Goal: Information Seeking & Learning: Find specific fact

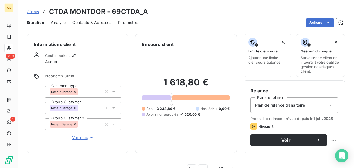
click at [33, 13] on span "Clients" at bounding box center [33, 11] width 12 height 4
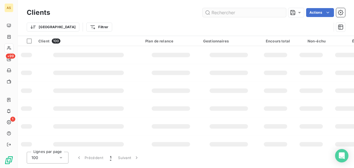
click at [225, 12] on input "text" at bounding box center [245, 12] width 84 height 9
type input "e"
type input "a"
type input "e"
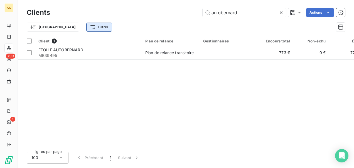
type input "autobernard"
click at [63, 25] on html "AS +99 1 Clients autobernard Actions Trier Filtrer Client 1 Plan de relance Ges…" at bounding box center [177, 84] width 354 height 168
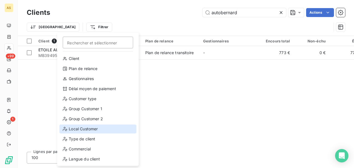
click at [81, 129] on div "Local Customer" at bounding box center [97, 128] width 77 height 9
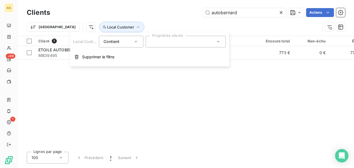
click at [222, 41] on div at bounding box center [186, 42] width 80 height 12
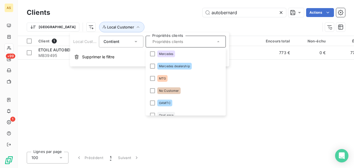
scroll to position [613, 0]
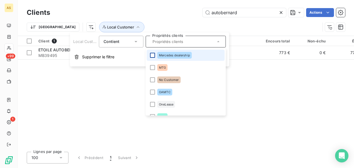
click at [153, 55] on div at bounding box center [152, 55] width 5 height 5
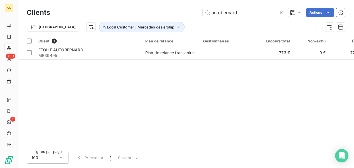
click at [232, 140] on div "Client 1 Plan de relance Gestionnaires Encours total Non-échu Échu Limite d’enc…" at bounding box center [186, 91] width 337 height 111
click at [228, 137] on div "Client 1 Plan de relance Gestionnaires Encours total Non-échu Échu Limite d’enc…" at bounding box center [186, 91] width 337 height 111
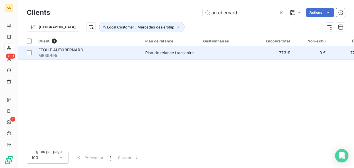
click at [177, 53] on div "Plan de relance transitoire" at bounding box center [169, 53] width 48 height 6
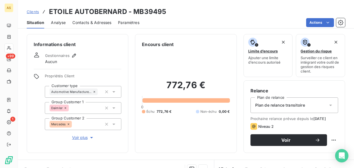
click at [93, 22] on span "Contacts & Adresses" at bounding box center [91, 23] width 39 height 6
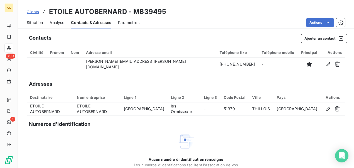
click at [36, 24] on span "Situation" at bounding box center [35, 23] width 16 height 6
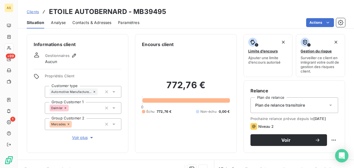
click at [36, 12] on span "Clients" at bounding box center [33, 11] width 12 height 4
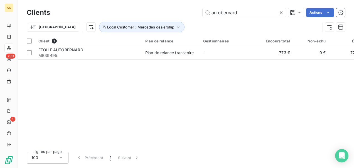
drag, startPoint x: 234, startPoint y: 13, endPoint x: 184, endPoint y: 15, distance: 49.1
click at [185, 15] on div "autobernard Actions" at bounding box center [201, 12] width 289 height 9
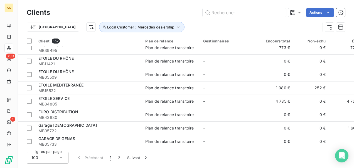
scroll to position [836, 0]
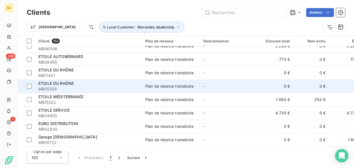
click at [109, 86] on div "ETOILE DU RHÔNE" at bounding box center [88, 84] width 100 height 6
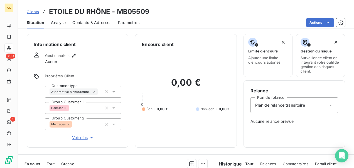
click at [90, 20] on span "Contacts & Adresses" at bounding box center [91, 23] width 39 height 6
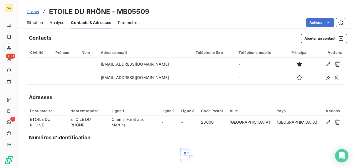
click at [32, 21] on span "Situation" at bounding box center [35, 23] width 16 height 6
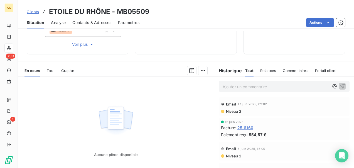
scroll to position [125, 0]
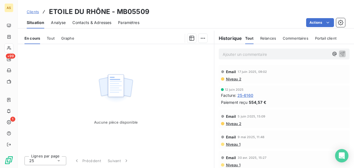
click at [36, 12] on span "Clients" at bounding box center [33, 11] width 12 height 4
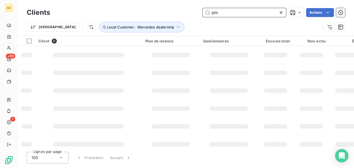
type input "e"
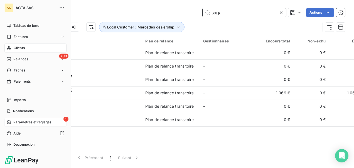
type input "saga"
click at [16, 123] on span "Paramètres et réglages" at bounding box center [32, 122] width 38 height 5
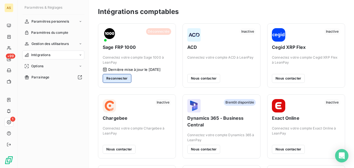
click at [111, 79] on button "Reconnecter" at bounding box center [117, 78] width 29 height 9
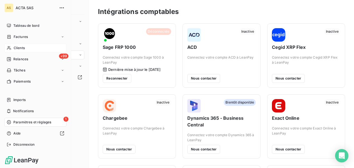
click at [23, 46] on span "Clients" at bounding box center [19, 47] width 11 height 5
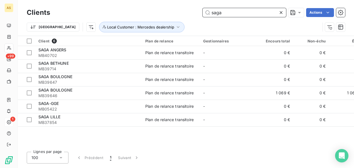
drag, startPoint x: 226, startPoint y: 11, endPoint x: 179, endPoint y: 11, distance: 46.3
click at [179, 11] on div "saga Actions" at bounding box center [201, 12] width 289 height 9
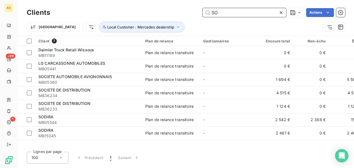
type input "S"
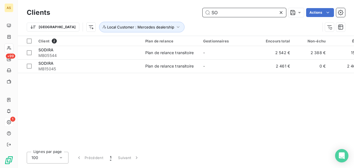
type input "S"
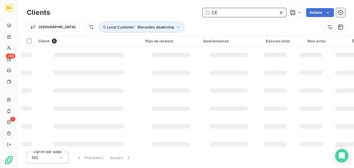
type input "C"
type input "[PERSON_NAME]"
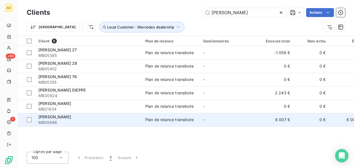
click at [350, 120] on td "6 007 €" at bounding box center [347, 119] width 36 height 13
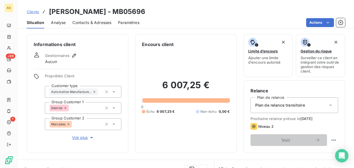
click at [81, 19] on div "Contacts & Adresses" at bounding box center [91, 23] width 39 height 12
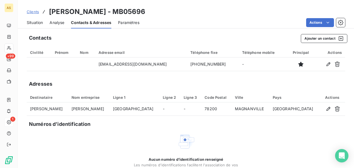
click at [27, 9] on span "Clients" at bounding box center [33, 11] width 12 height 4
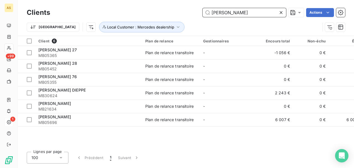
click at [230, 15] on input "[PERSON_NAME]" at bounding box center [245, 12] width 84 height 9
drag, startPoint x: 230, startPoint y: 15, endPoint x: 166, endPoint y: 7, distance: 64.8
click at [171, 7] on div "Clients [PERSON_NAME] Actions" at bounding box center [186, 13] width 319 height 12
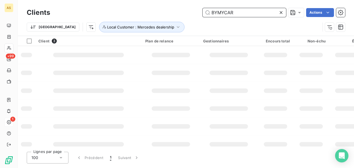
type input "BYMYCAR"
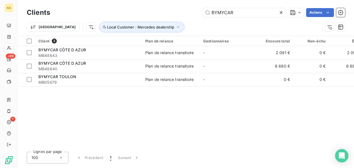
click at [281, 15] on icon at bounding box center [282, 13] width 6 height 6
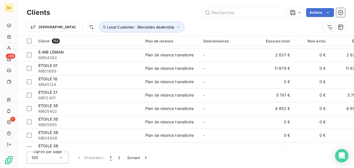
scroll to position [641, 0]
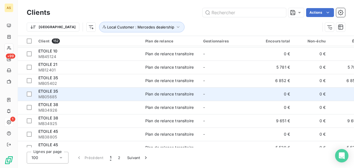
click at [127, 93] on div "ETOILE 35" at bounding box center [88, 91] width 100 height 6
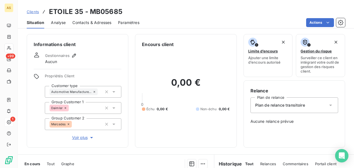
click at [94, 21] on span "Contacts & Adresses" at bounding box center [91, 23] width 39 height 6
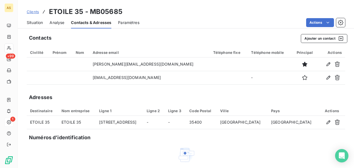
click at [32, 11] on span "Clients" at bounding box center [33, 11] width 12 height 4
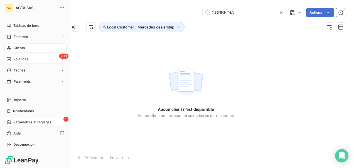
type input "CORBEDIA"
click at [28, 59] on div "+99 Relances" at bounding box center [35, 59] width 62 height 9
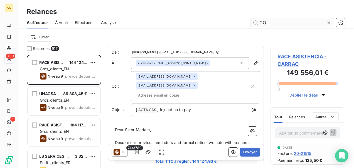
scroll to position [109, 70]
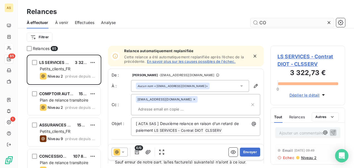
scroll to position [109, 70]
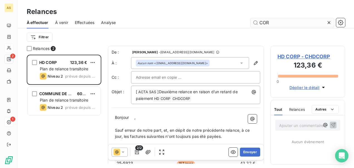
scroll to position [109, 70]
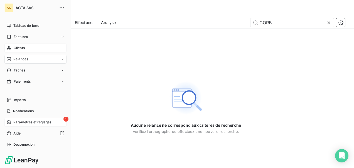
type input "CORB"
click at [16, 49] on span "Clients" at bounding box center [19, 47] width 11 height 5
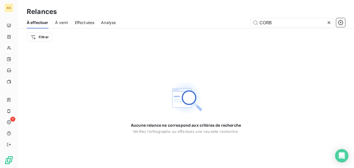
click at [329, 23] on icon at bounding box center [329, 22] width 3 height 3
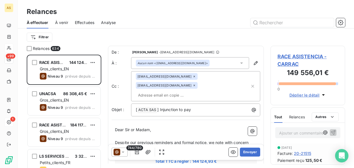
scroll to position [109, 70]
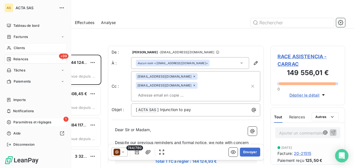
click at [21, 47] on span "Clients" at bounding box center [19, 47] width 11 height 5
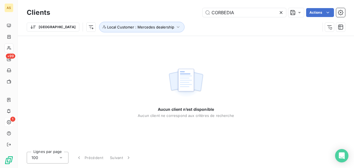
click at [284, 12] on div at bounding box center [283, 12] width 8 height 9
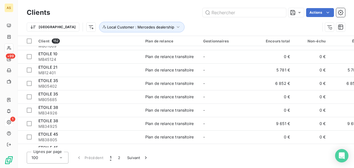
scroll to position [752, 0]
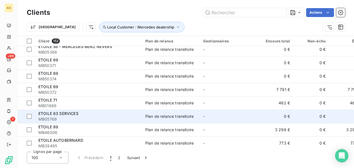
click at [90, 115] on div "ETOILE 83 SERVICES" at bounding box center [88, 114] width 100 height 6
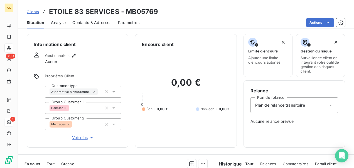
click at [89, 23] on span "Contacts & Adresses" at bounding box center [91, 23] width 39 height 6
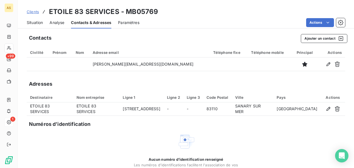
click at [29, 9] on link "Clients" at bounding box center [33, 12] width 12 height 6
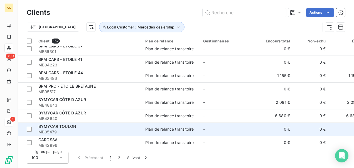
scroll to position [111, 0]
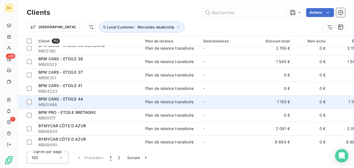
click at [76, 101] on div "BPM CARS - ETOILE 44" at bounding box center [88, 99] width 100 height 6
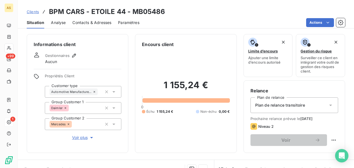
click at [107, 18] on div "Contacts & Adresses" at bounding box center [91, 23] width 39 height 12
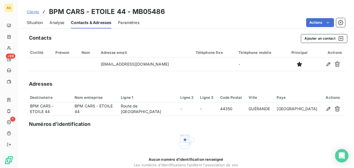
click at [35, 10] on span "Clients" at bounding box center [33, 11] width 12 height 4
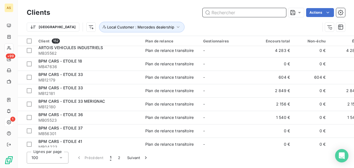
scroll to position [56, 0]
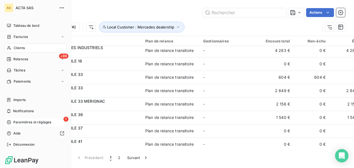
click at [30, 121] on span "Paramètres et réglages" at bounding box center [32, 122] width 38 height 5
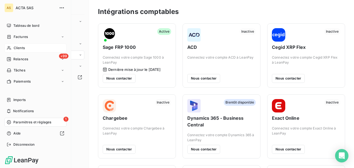
click at [54, 124] on div "1 Paramètres et réglages" at bounding box center [35, 122] width 62 height 9
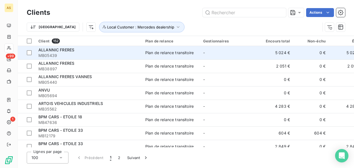
click at [84, 53] on span "MB05439" at bounding box center [88, 56] width 100 height 6
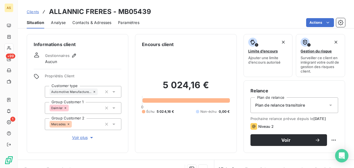
click at [81, 24] on span "Contacts & Adresses" at bounding box center [91, 23] width 39 height 6
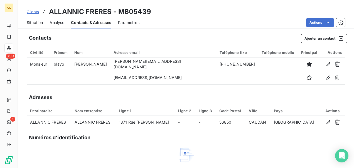
click at [30, 12] on span "Clients" at bounding box center [33, 11] width 12 height 4
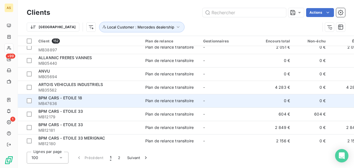
scroll to position [28, 0]
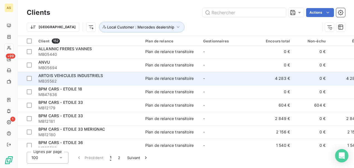
click at [86, 74] on span "ARTOIS VEHICULES INDUSTRIELS" at bounding box center [70, 75] width 65 height 5
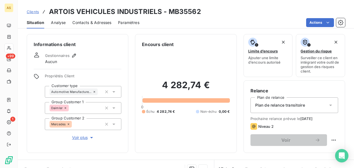
click at [89, 21] on span "Contacts & Adresses" at bounding box center [91, 23] width 39 height 6
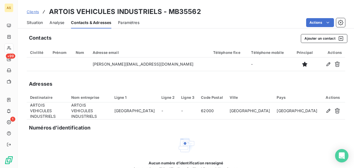
click at [32, 10] on span "Clients" at bounding box center [33, 11] width 12 height 4
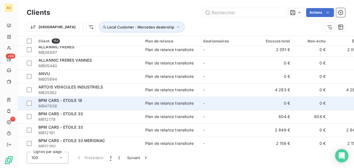
scroll to position [28, 0]
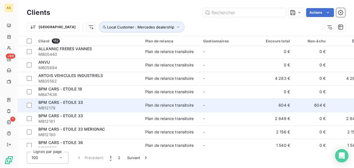
click at [77, 103] on span "BPM CARS - ETOILE 33" at bounding box center [60, 102] width 45 height 5
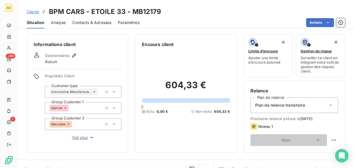
click at [88, 21] on span "Contacts & Adresses" at bounding box center [91, 23] width 39 height 6
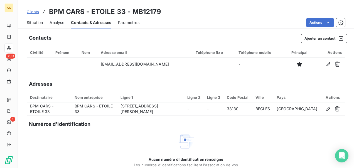
click at [32, 23] on span "Situation" at bounding box center [35, 23] width 16 height 6
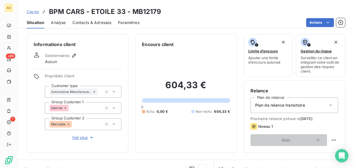
click at [104, 22] on span "Contacts & Adresses" at bounding box center [91, 23] width 39 height 6
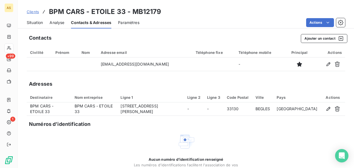
click at [36, 10] on span "Clients" at bounding box center [33, 11] width 12 height 4
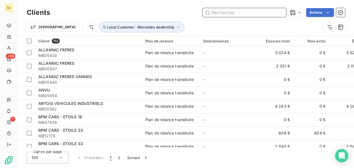
click at [220, 11] on input "text" at bounding box center [245, 12] width 84 height 9
type input "u"
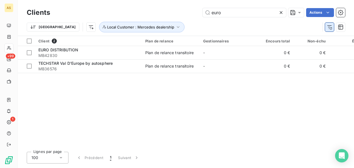
click at [328, 25] on icon "button" at bounding box center [330, 27] width 6 height 6
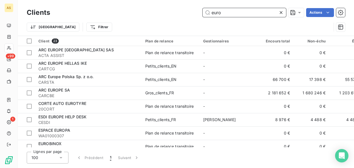
click at [222, 13] on input "euro" at bounding box center [245, 12] width 84 height 9
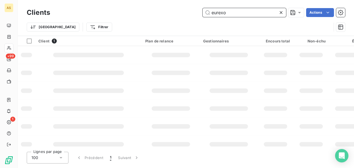
type input "eurexo"
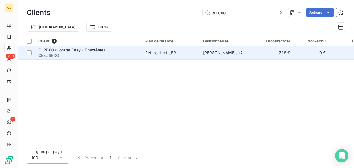
click at [149, 59] on td "Petits_clients_FR" at bounding box center [171, 52] width 58 height 13
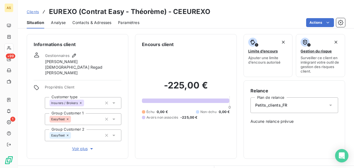
click at [83, 23] on span "Contacts & Adresses" at bounding box center [91, 23] width 39 height 6
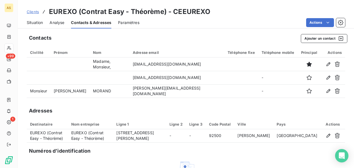
click at [32, 20] on span "Situation" at bounding box center [35, 23] width 16 height 6
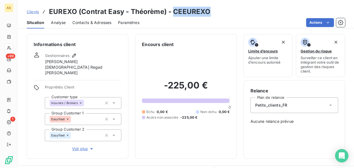
drag, startPoint x: 208, startPoint y: 12, endPoint x: 171, endPoint y: 11, distance: 36.8
click at [171, 11] on h3 "EUREXO (Contrat Easy - Théorème) - CEEUREXO" at bounding box center [130, 12] width 162 height 10
copy h3 "CEEUREXO"
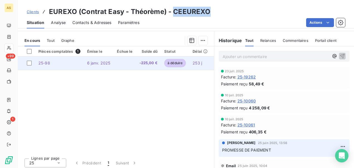
scroll to position [137, 0]
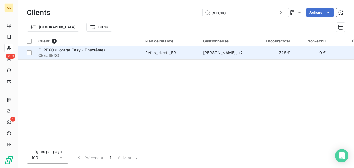
click at [106, 54] on span "CEEUREXO" at bounding box center [88, 56] width 100 height 6
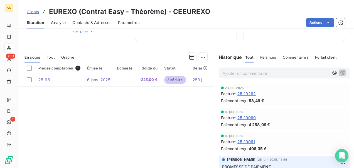
scroll to position [109, 0]
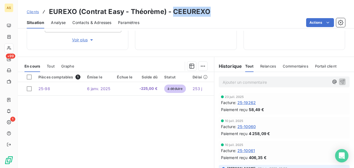
drag, startPoint x: 211, startPoint y: 9, endPoint x: 174, endPoint y: 9, distance: 37.6
click at [174, 9] on div "Clients EUREXO (Contrat Easy - Théorème) - CEEUREXO" at bounding box center [186, 12] width 337 height 10
copy h3 "CEEUREXO"
